Goal: Task Accomplishment & Management: Complete application form

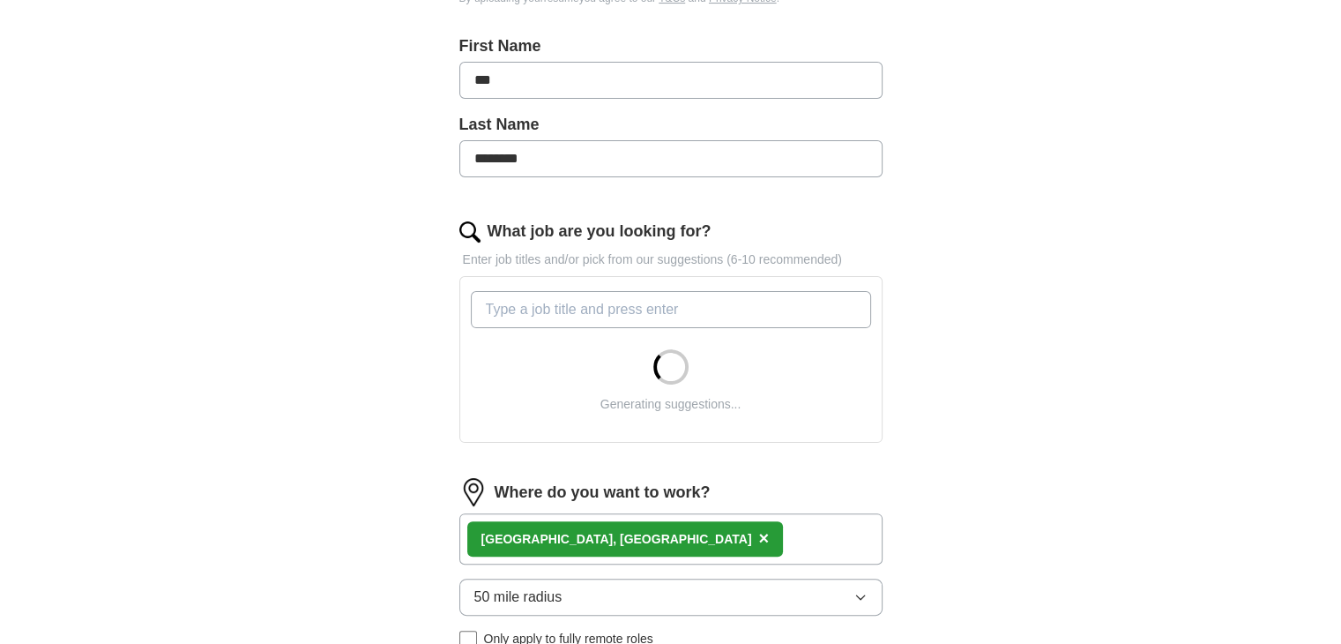
scroll to position [374, 0]
click at [738, 313] on input "What job are you looking for?" at bounding box center [671, 308] width 400 height 37
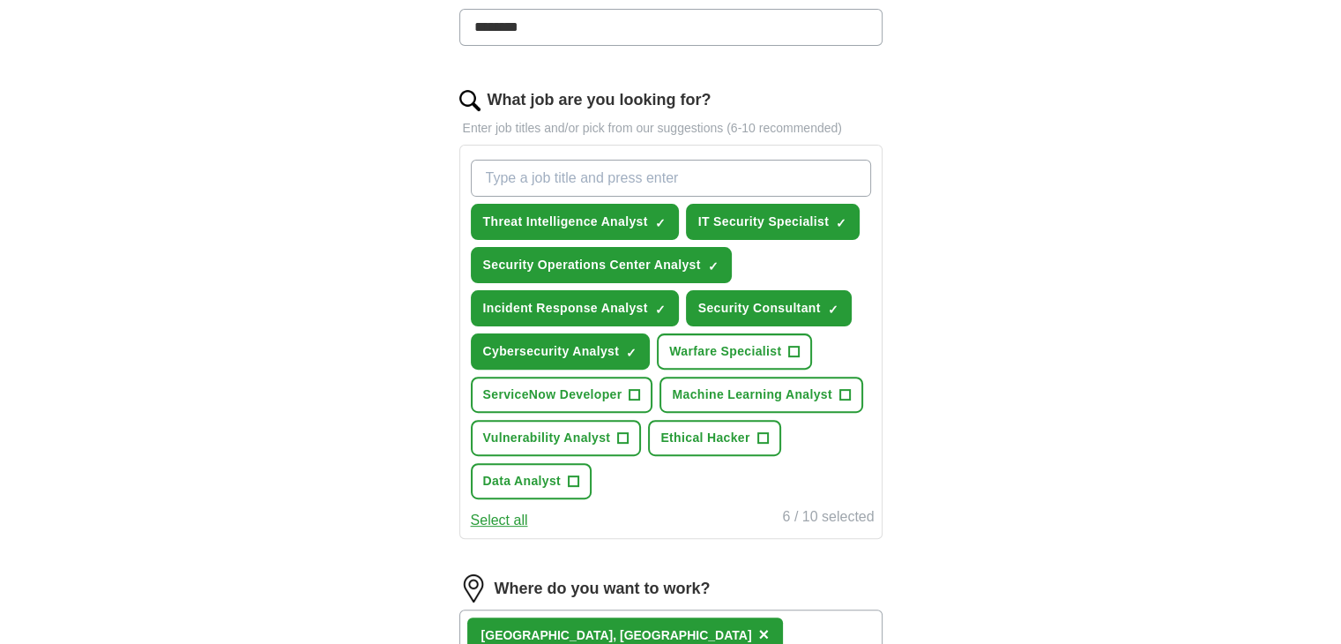
scroll to position [441, 0]
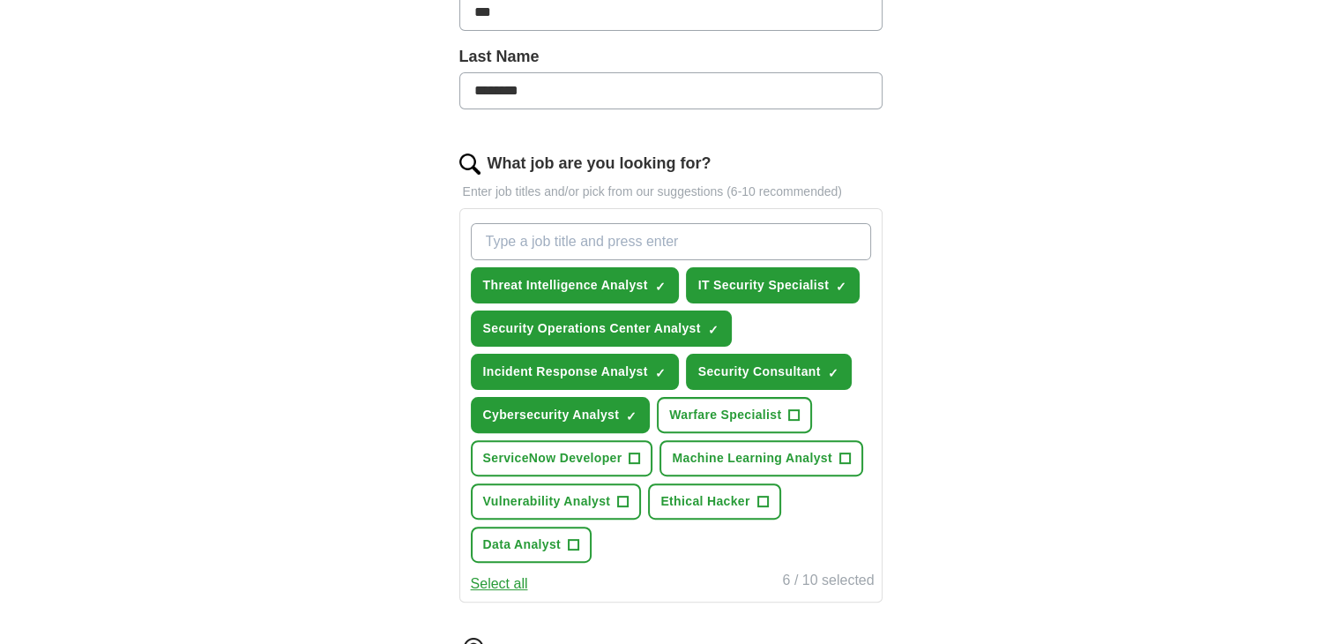
click at [750, 249] on input "What job are you looking for?" at bounding box center [671, 241] width 400 height 37
type input "network"
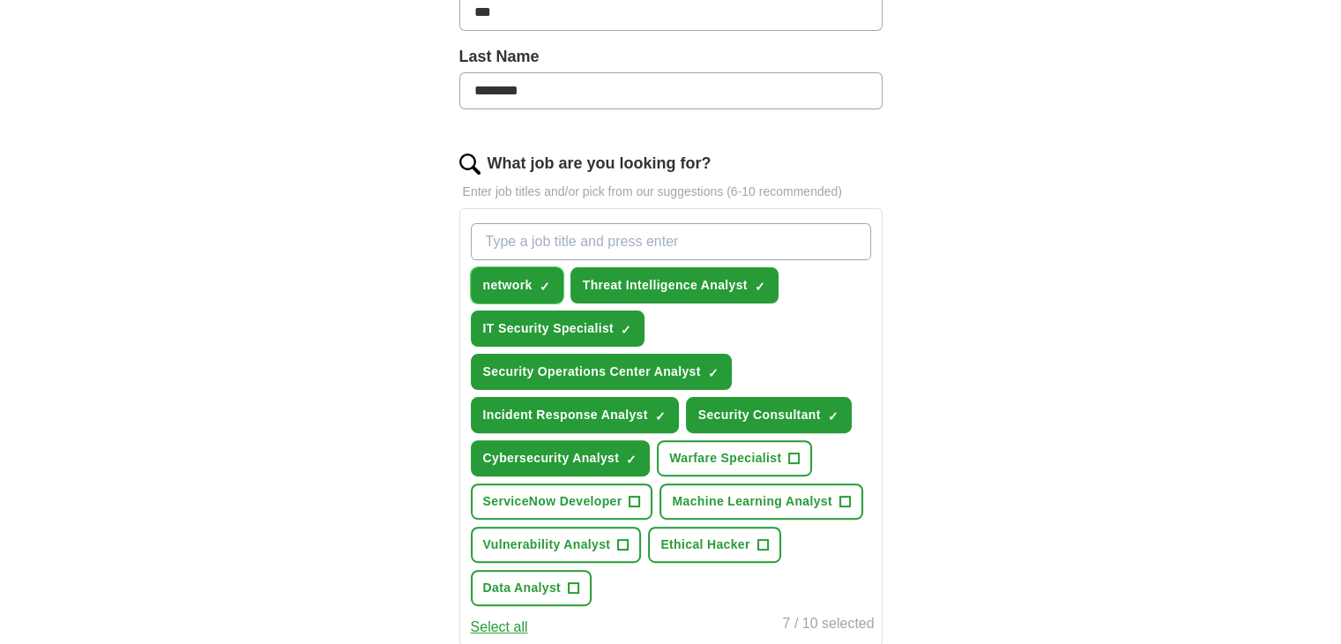
click at [0, 0] on span "×" at bounding box center [0, 0] width 0 height 0
click at [568, 250] on input "What job are you looking for?" at bounding box center [671, 241] width 400 height 37
type input "network analyst"
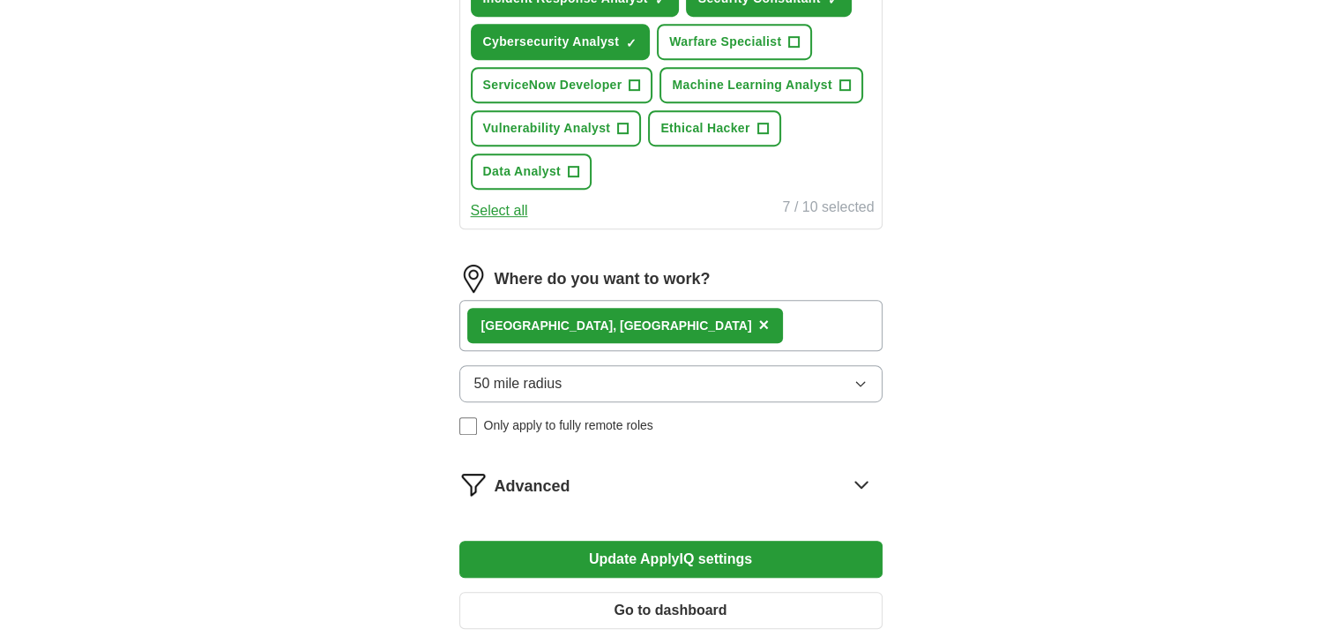
scroll to position [948, 0]
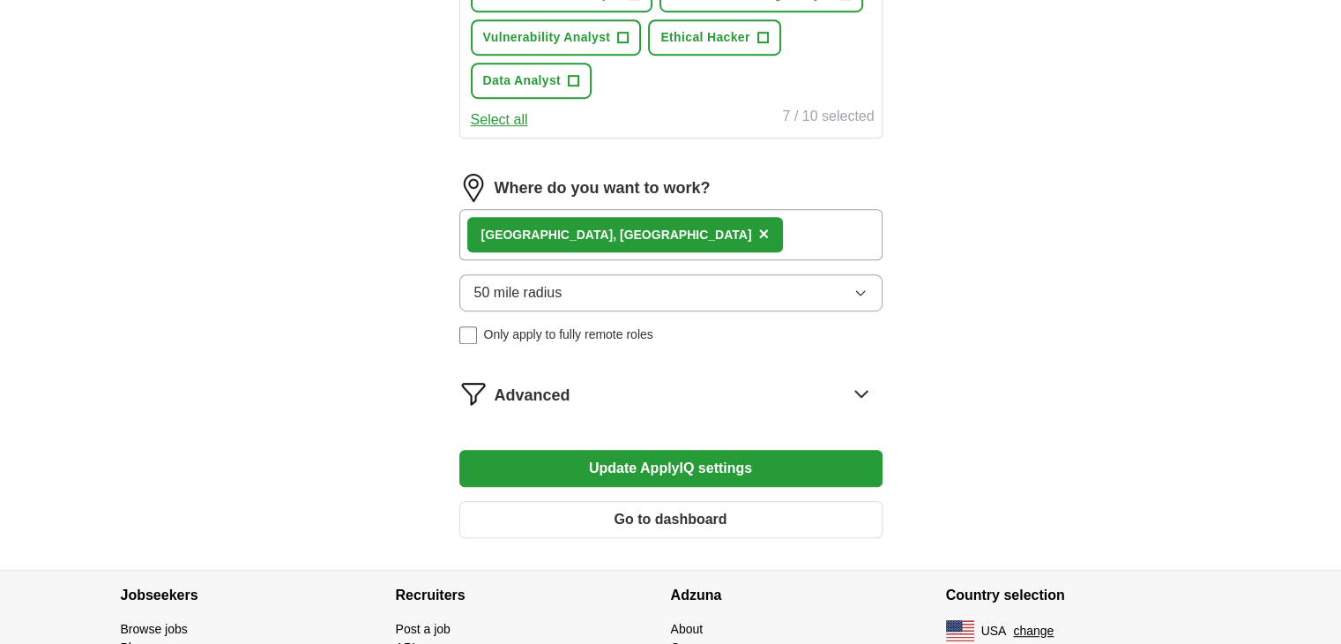
click at [656, 450] on button "Update ApplyIQ settings" at bounding box center [670, 468] width 423 height 37
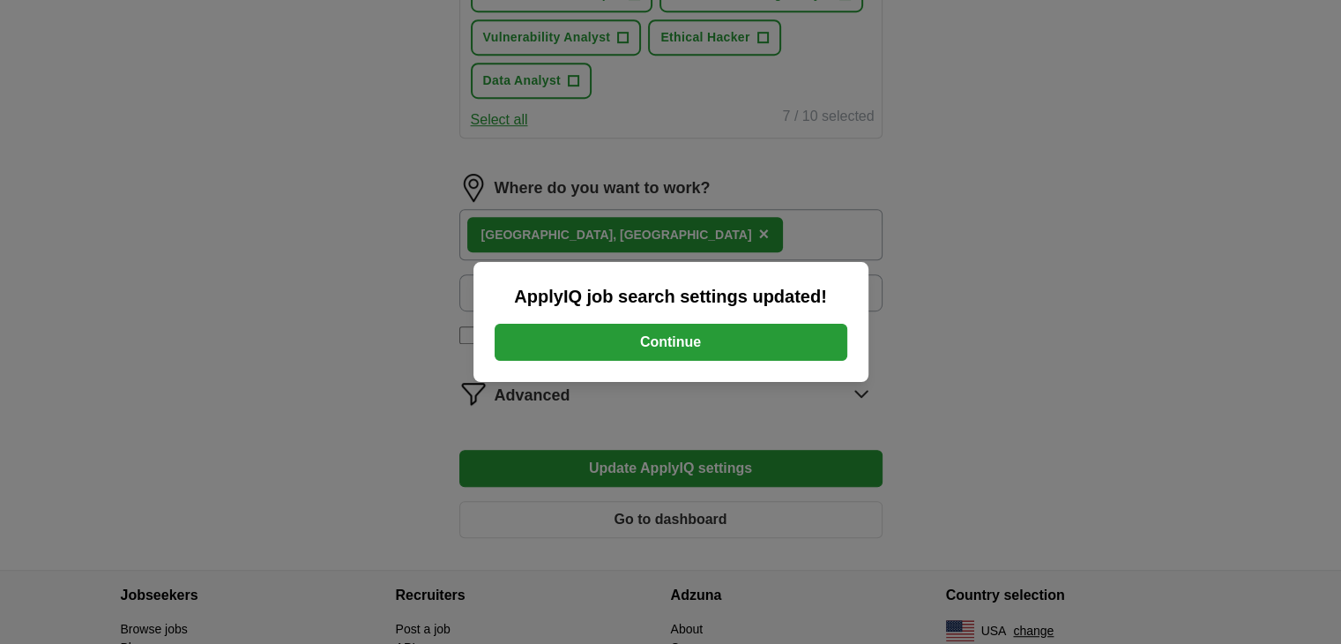
click at [734, 327] on button "Continue" at bounding box center [671, 342] width 353 height 37
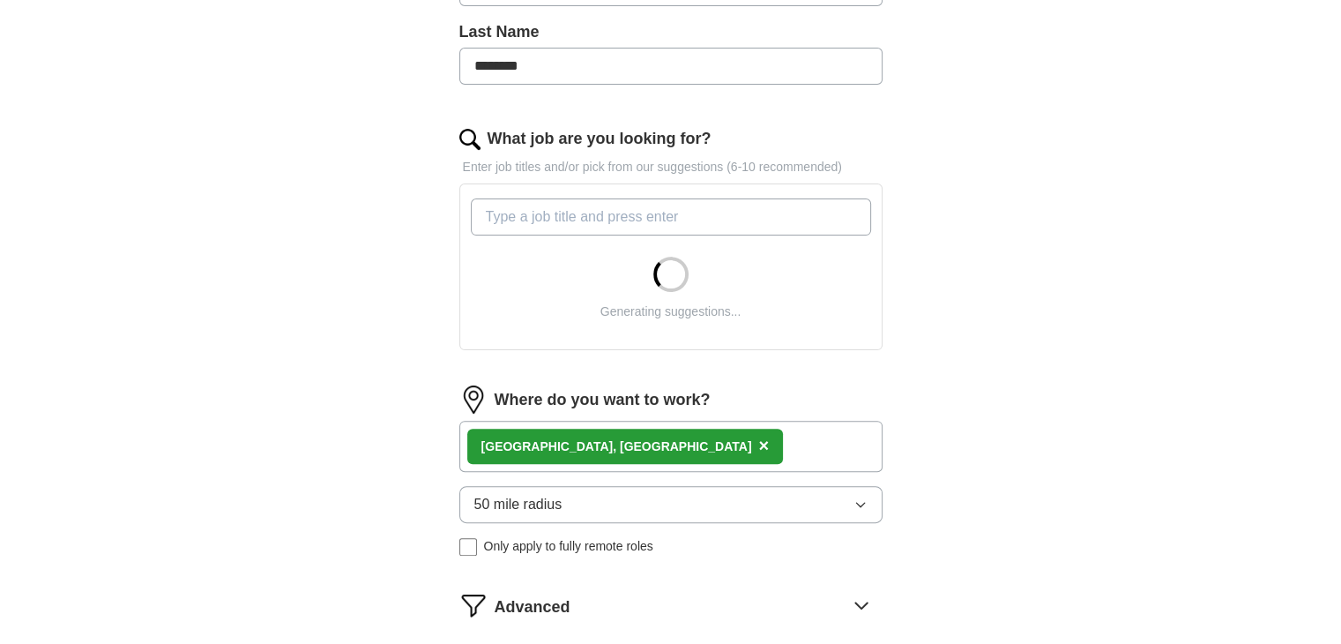
scroll to position [574, 0]
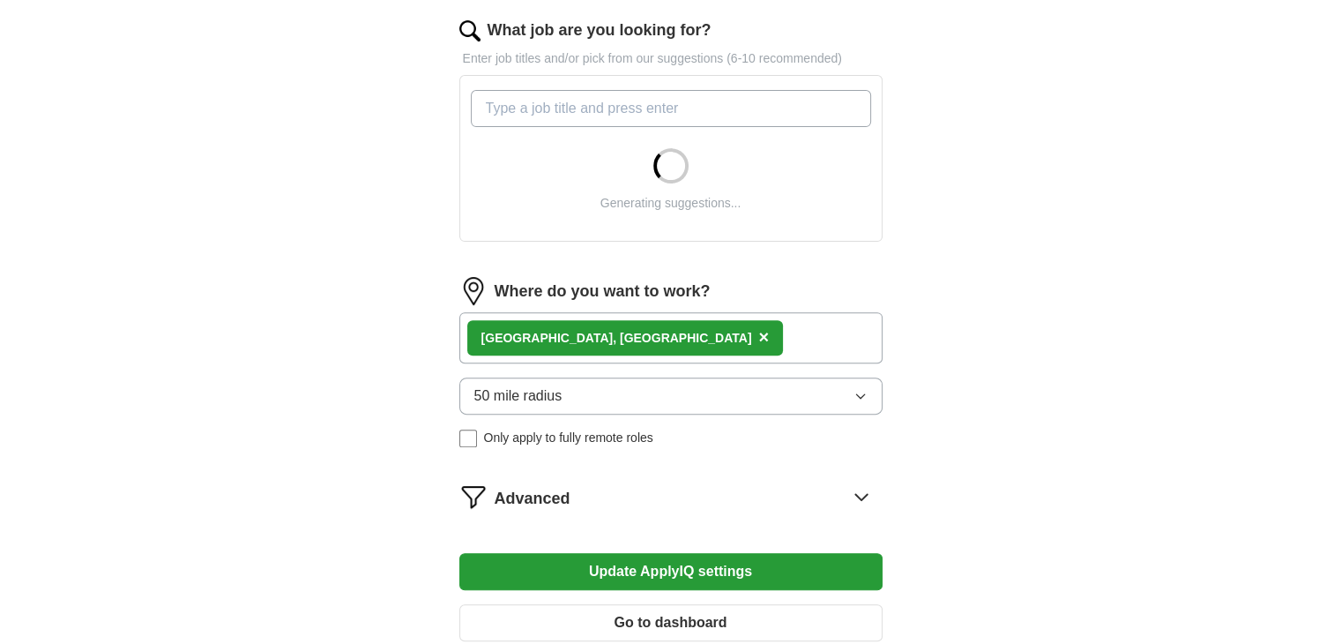
click at [645, 398] on button "50 mile radius" at bounding box center [670, 395] width 423 height 37
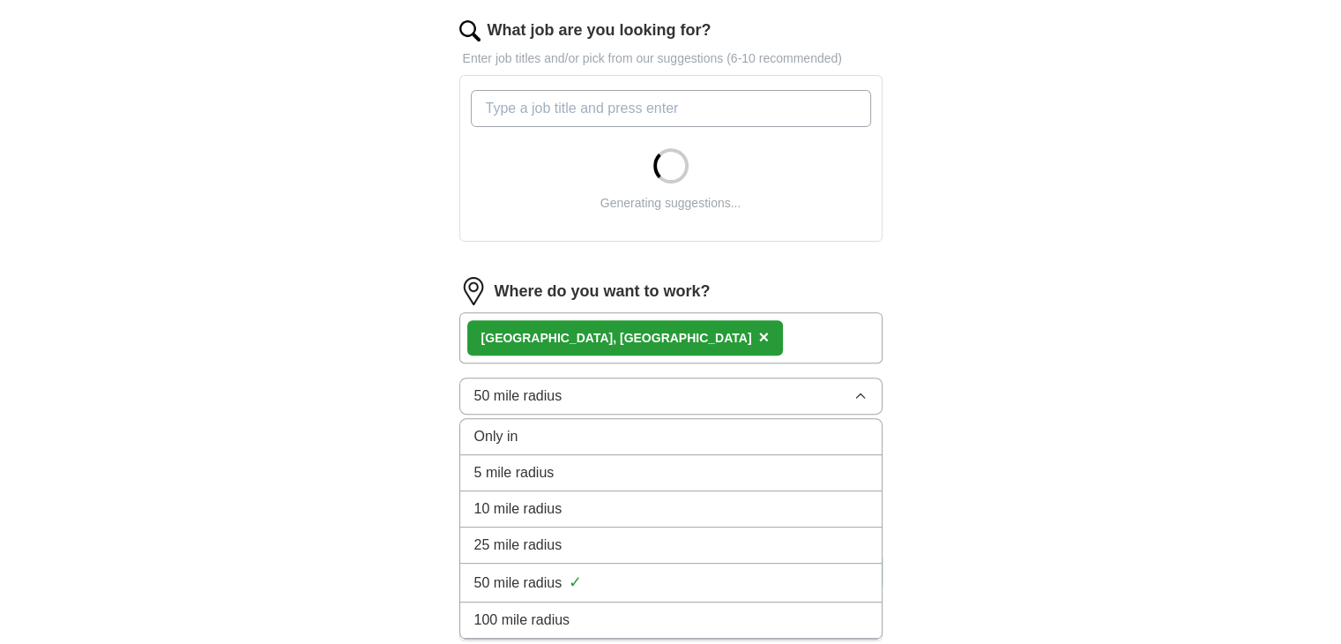
click at [584, 527] on li "25 mile radius" at bounding box center [670, 545] width 421 height 36
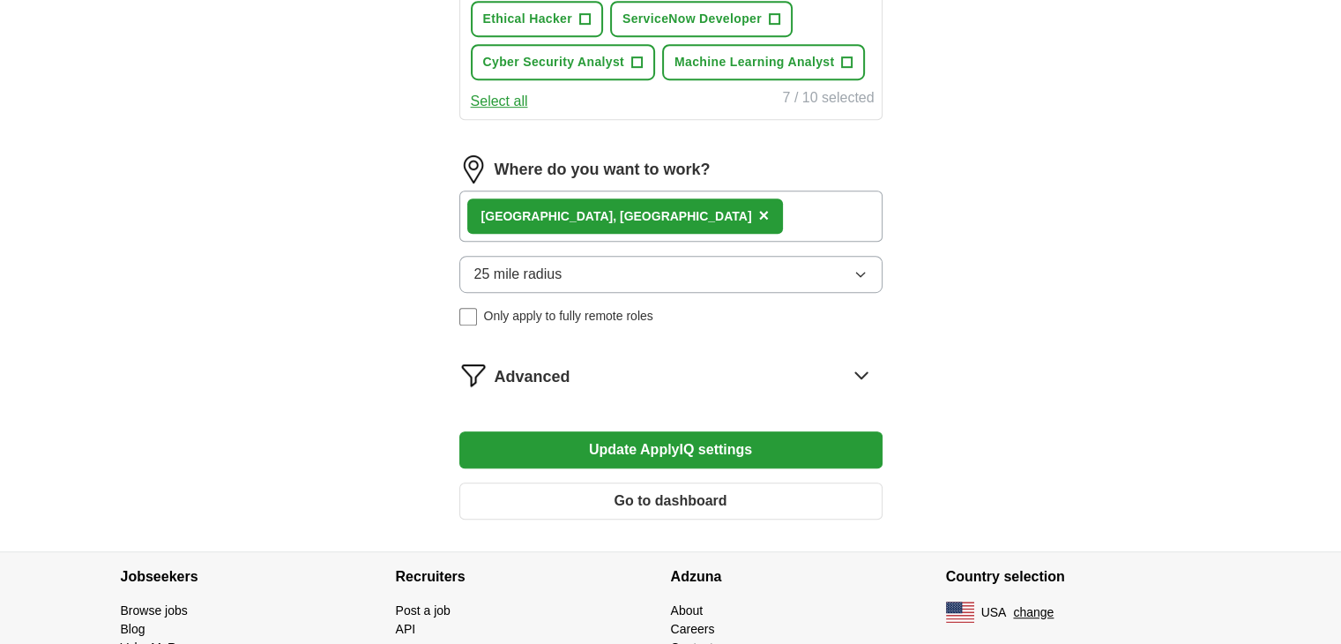
scroll to position [1001, 0]
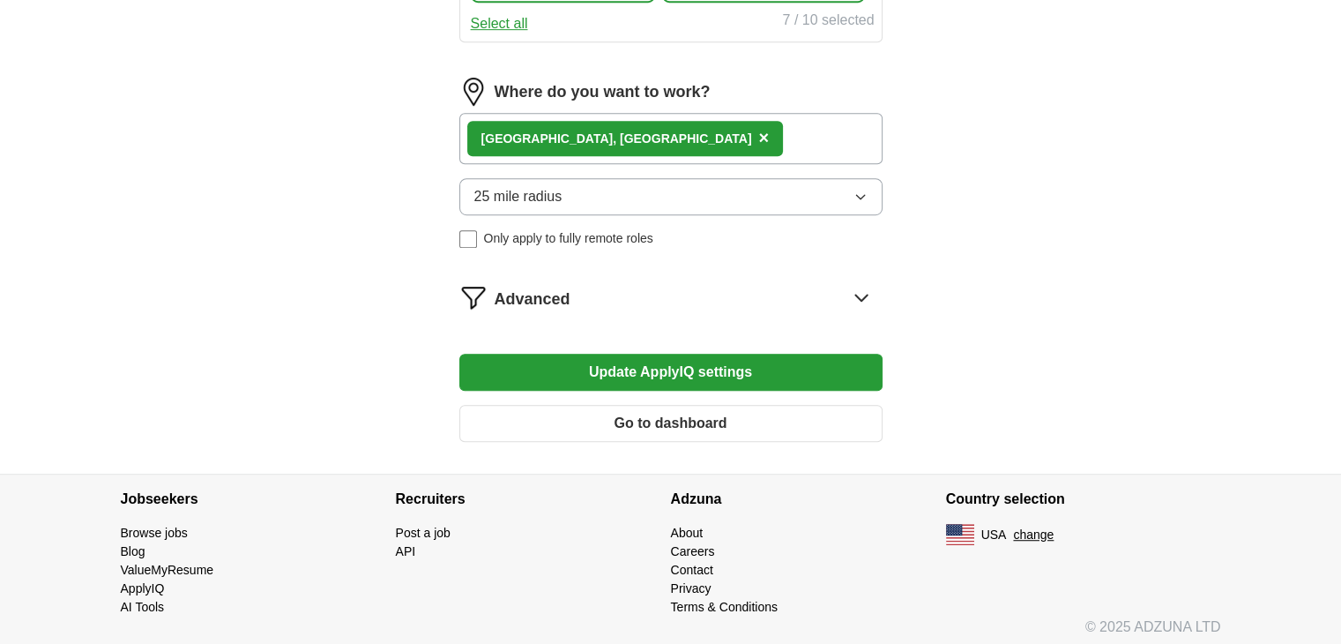
click at [798, 361] on button "Update ApplyIQ settings" at bounding box center [670, 372] width 423 height 37
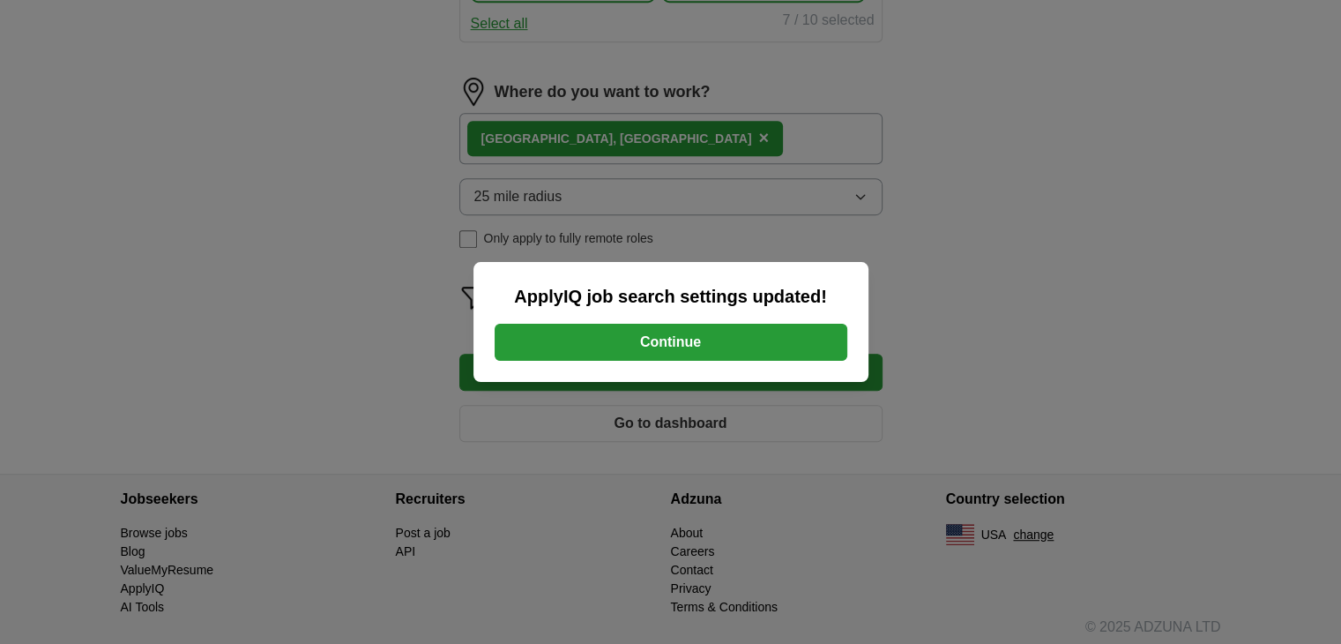
click at [766, 328] on button "Continue" at bounding box center [671, 342] width 353 height 37
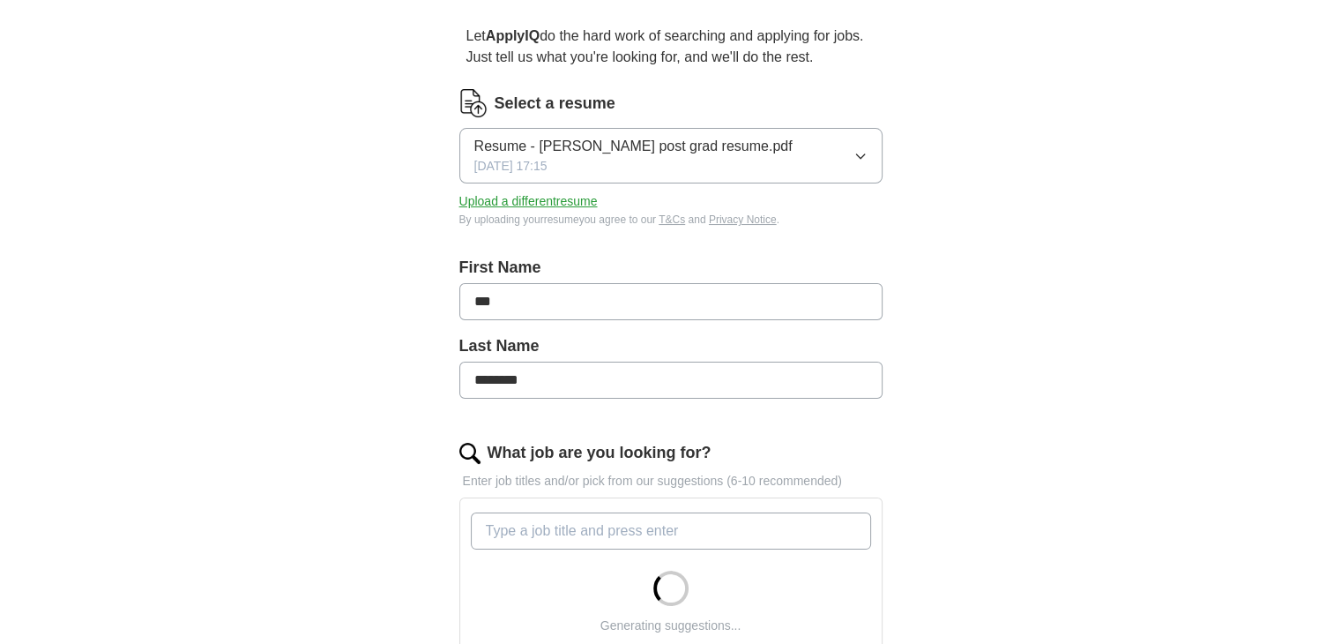
scroll to position [155, 0]
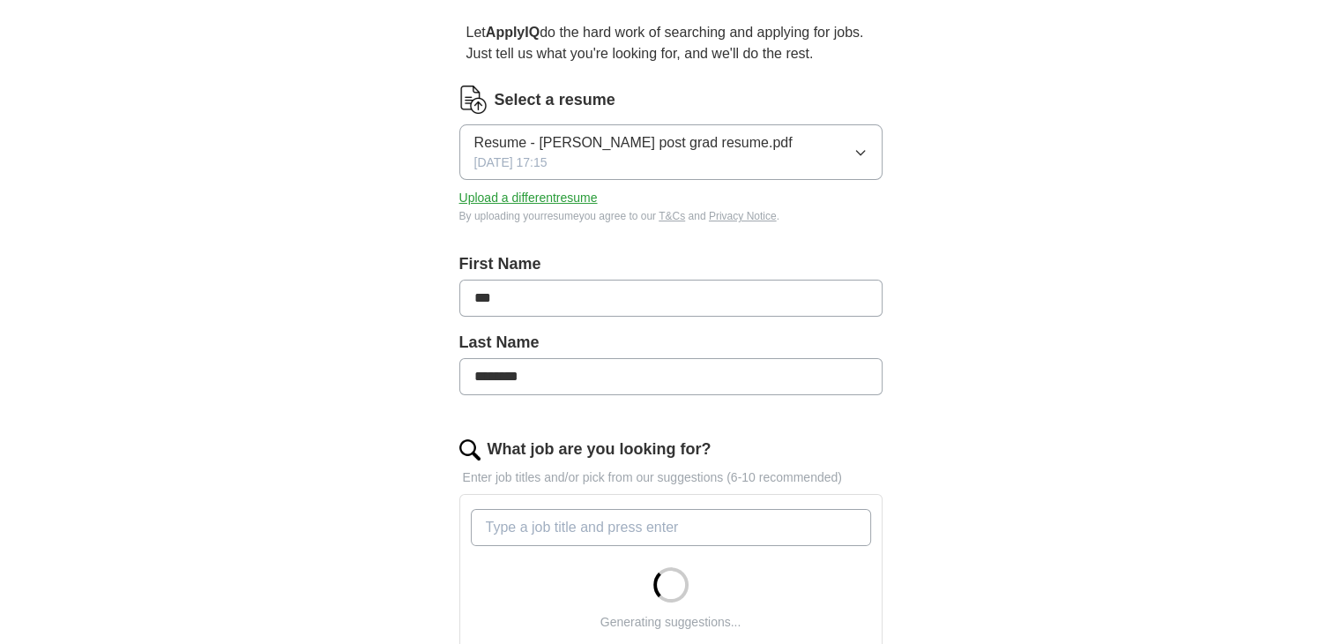
click at [559, 191] on button "Upload a different resume" at bounding box center [528, 198] width 138 height 19
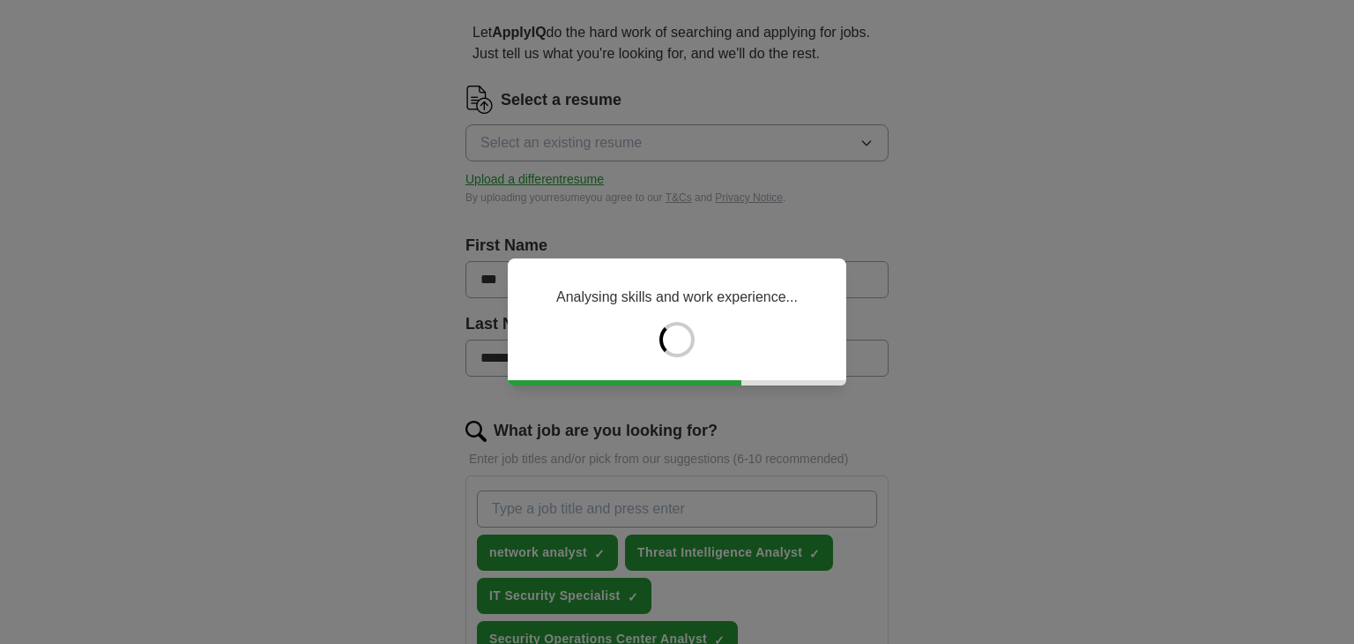
click at [525, 230] on div "Analysing skills and work experience..." at bounding box center [677, 322] width 1354 height 644
drag, startPoint x: 525, startPoint y: 230, endPoint x: 210, endPoint y: 227, distance: 315.6
click at [210, 227] on div "Analysing skills and work experience..." at bounding box center [677, 322] width 1354 height 644
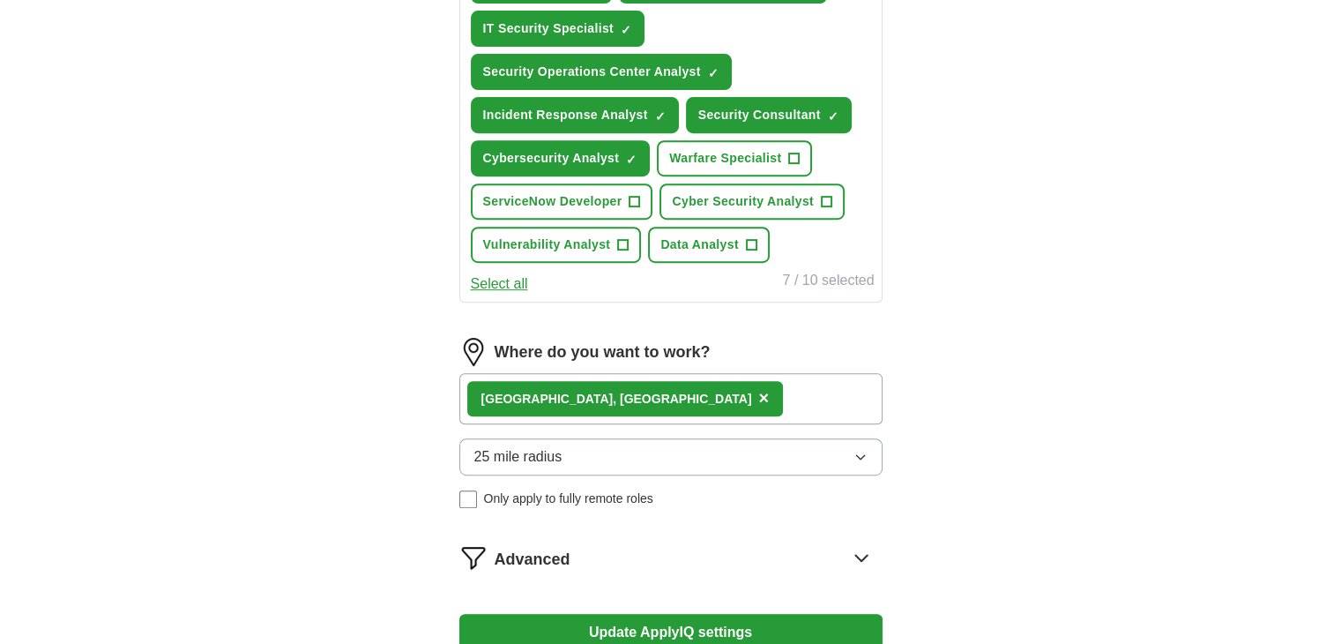
scroll to position [1001, 0]
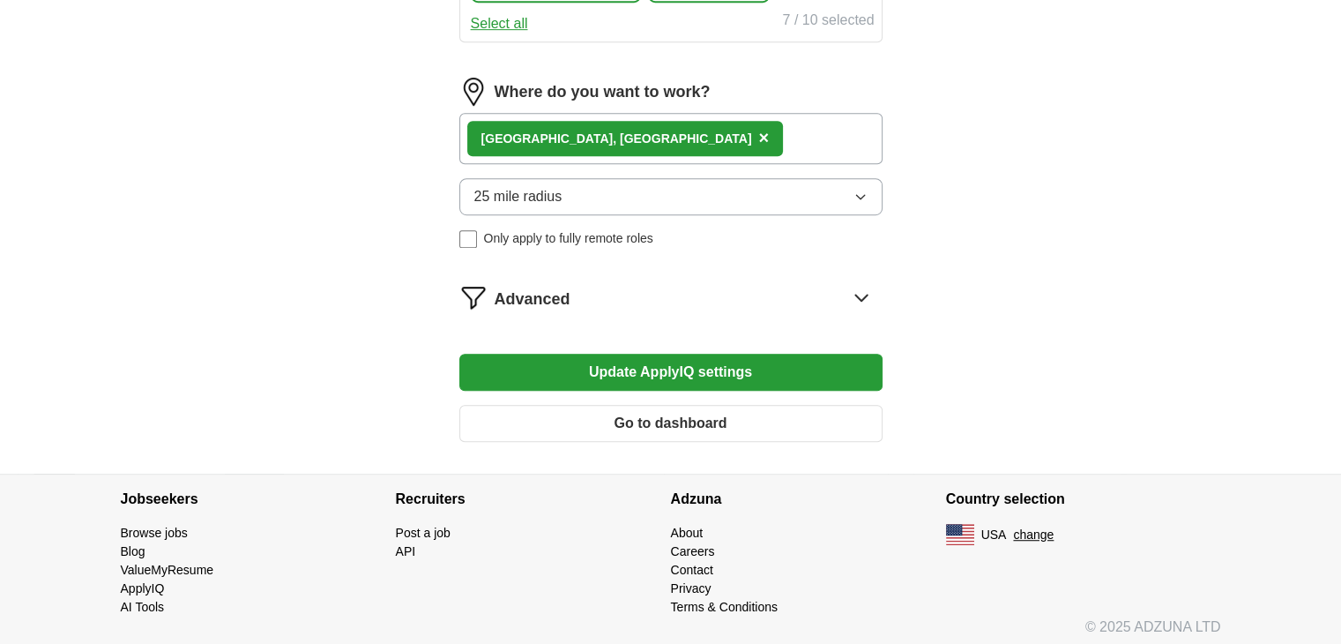
click at [681, 360] on button "Update ApplyIQ settings" at bounding box center [670, 372] width 423 height 37
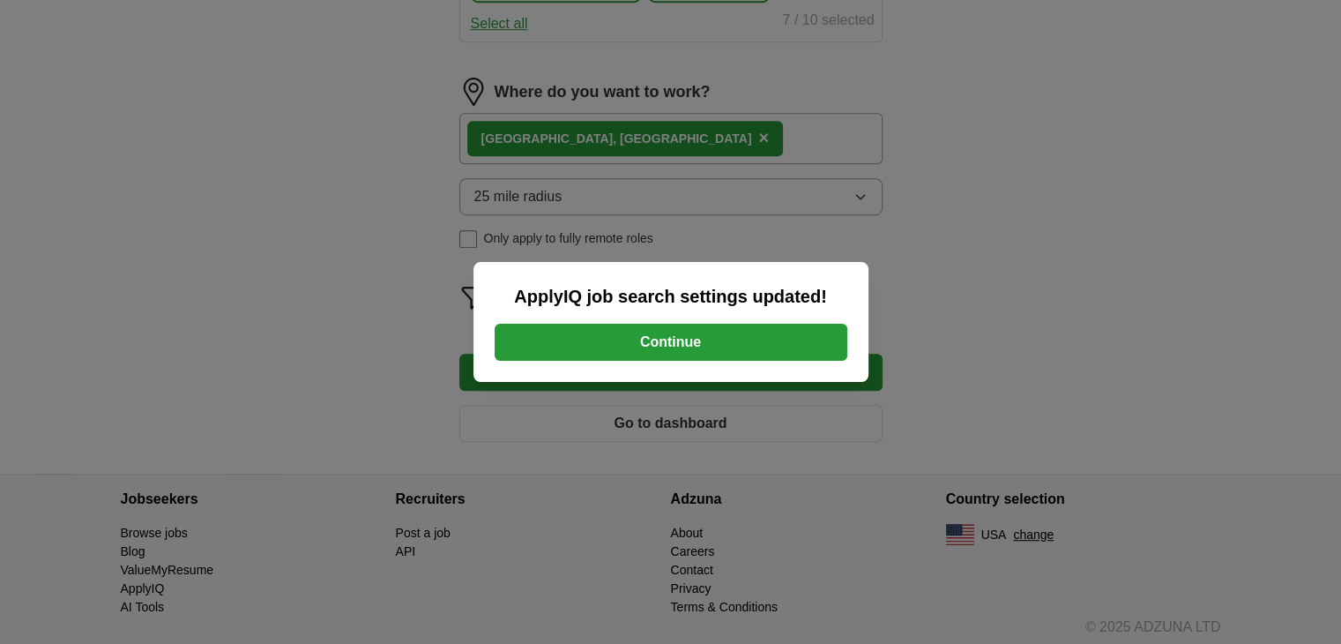
click at [753, 331] on button "Continue" at bounding box center [671, 342] width 353 height 37
